Goal: Find specific page/section: Find specific page/section

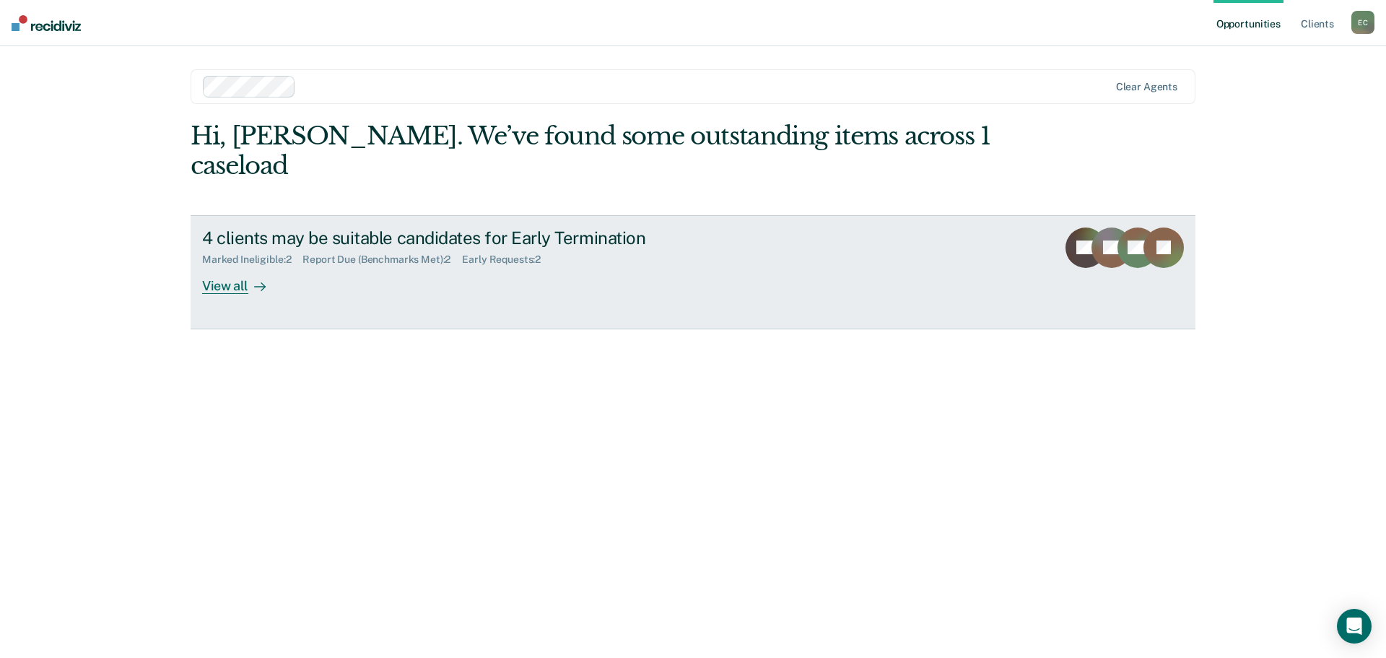
click at [214, 266] on div "View all" at bounding box center [242, 280] width 81 height 28
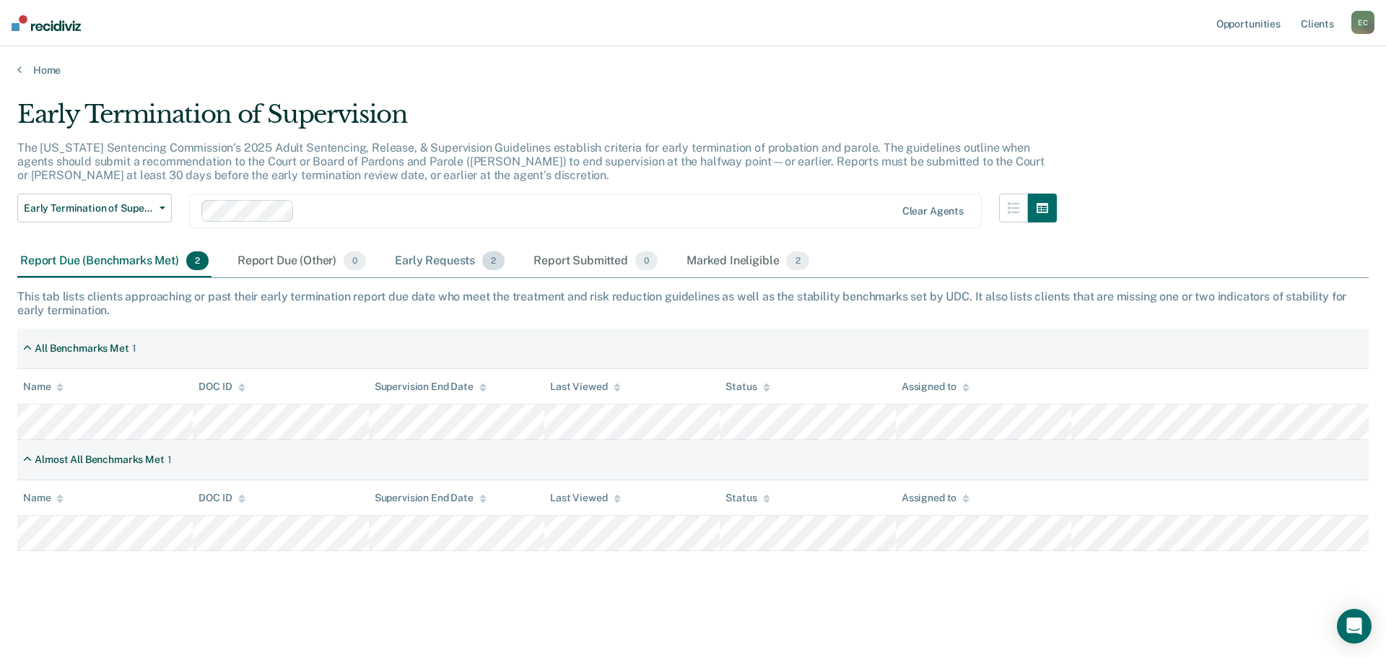
click at [410, 257] on div "Early Requests 2" at bounding box center [450, 261] width 116 height 32
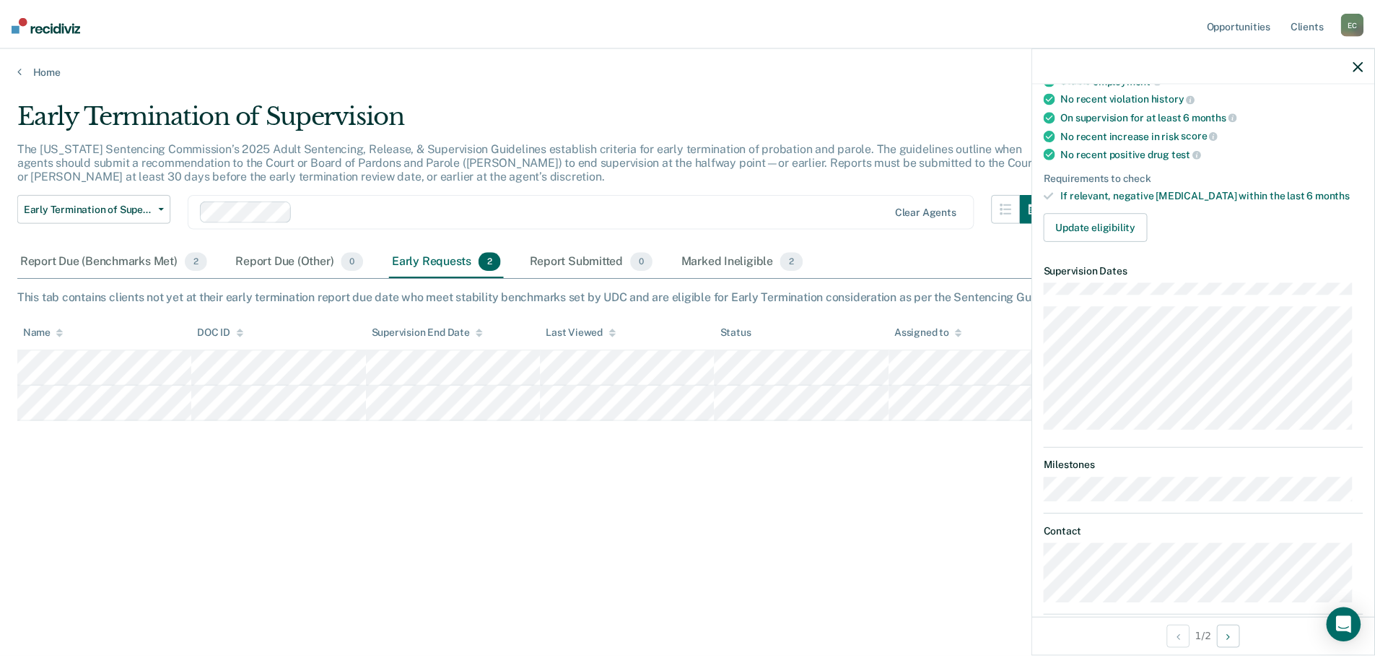
scroll to position [217, 0]
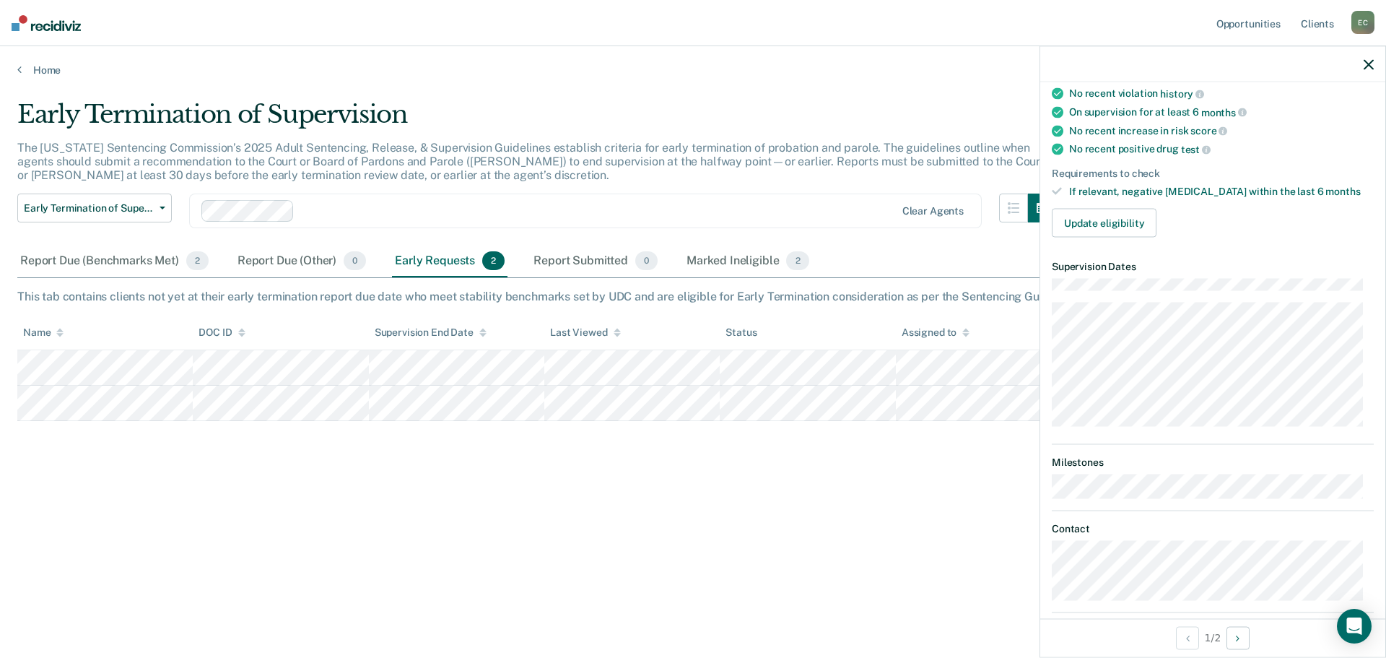
click at [1363, 62] on div at bounding box center [1212, 64] width 345 height 36
click at [1369, 59] on icon "button" at bounding box center [1369, 64] width 10 height 10
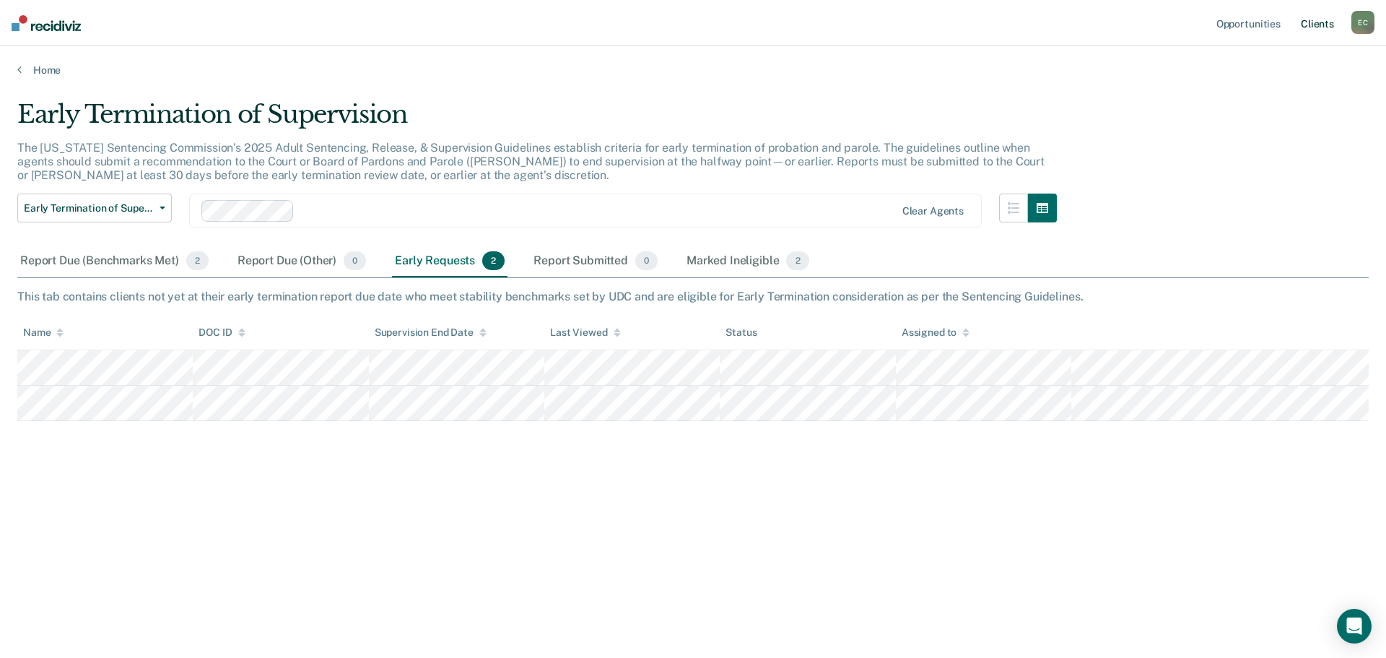
click at [1315, 25] on link "Client s" at bounding box center [1317, 23] width 39 height 46
